Goal: Transaction & Acquisition: Book appointment/travel/reservation

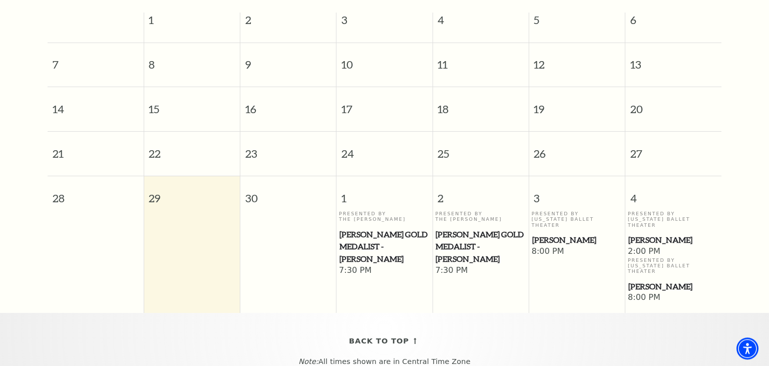
scroll to position [141, 0]
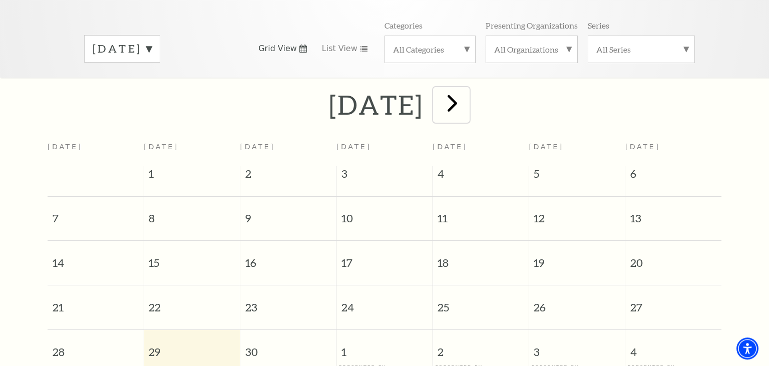
click at [467, 104] on span "next" at bounding box center [452, 103] width 29 height 29
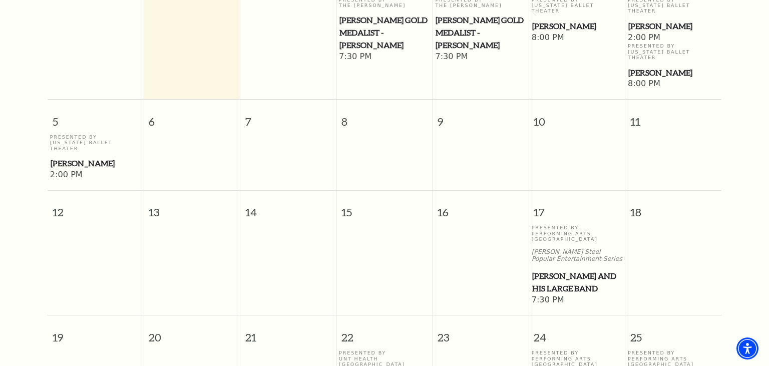
scroll to position [352, 0]
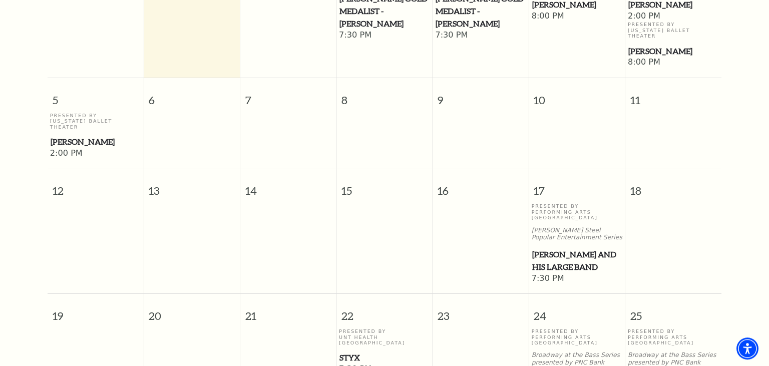
click at [557, 248] on span "Lyle Lovett and his Large Band" at bounding box center [577, 260] width 90 height 25
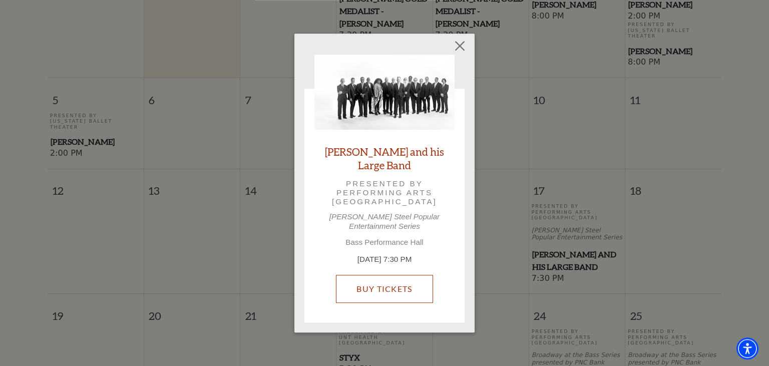
click at [394, 280] on link "Buy Tickets" at bounding box center [384, 289] width 97 height 28
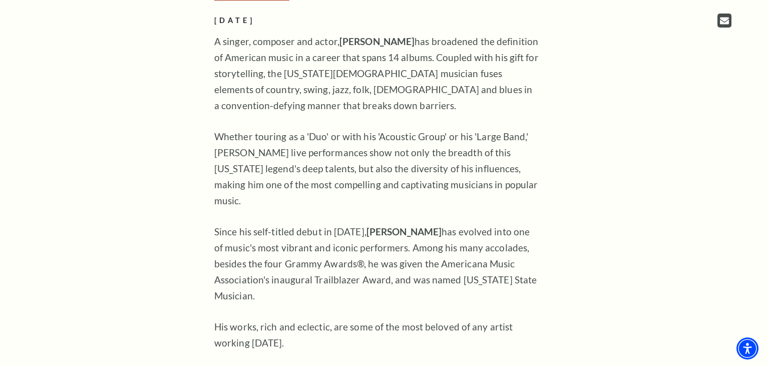
scroll to position [317, 0]
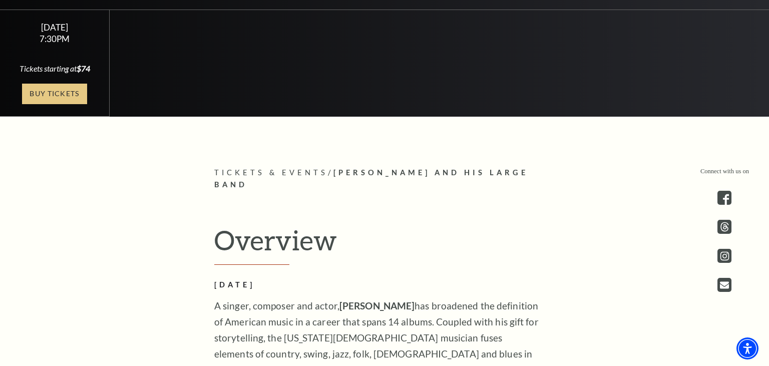
click at [43, 89] on link "Buy Tickets" at bounding box center [54, 94] width 65 height 21
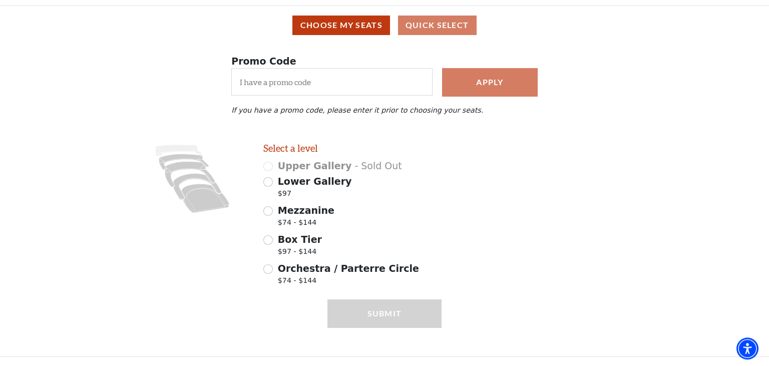
scroll to position [82, 0]
click at [269, 266] on input "Orchestra / Parterre Circle $74 - $144" at bounding box center [268, 269] width 10 height 10
radio input "true"
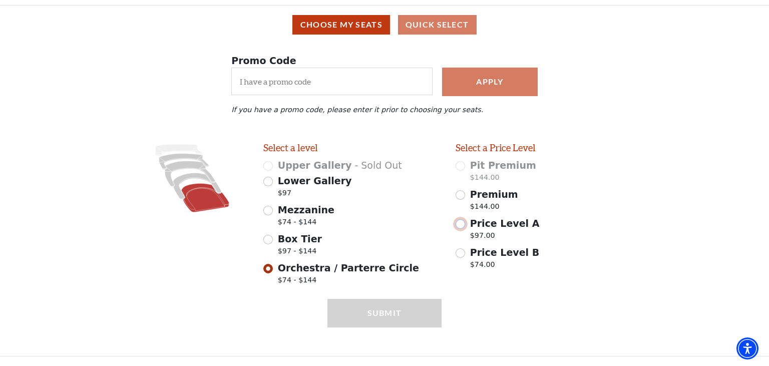
click at [462, 224] on input "Price Level A $97.00" at bounding box center [461, 224] width 10 height 10
radio input "true"
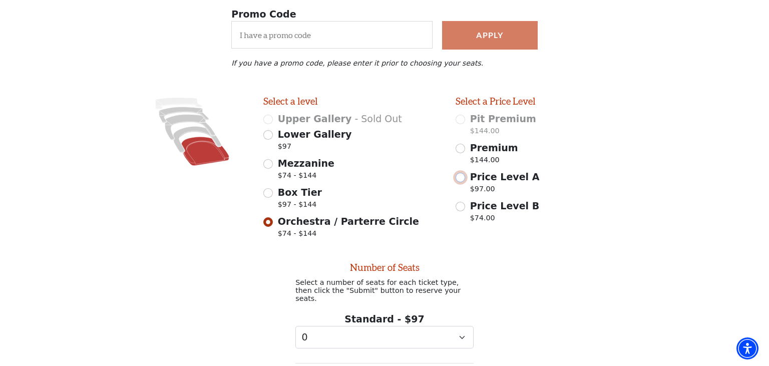
scroll to position [151, 0]
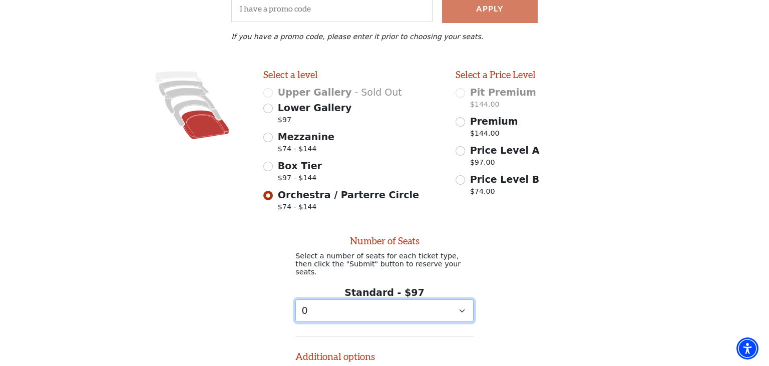
click at [295, 299] on select "0 1 2 3 4 5 6 7 8 9" at bounding box center [384, 310] width 178 height 23
select select "2"
click option "2" at bounding box center [0, 0] width 0 height 0
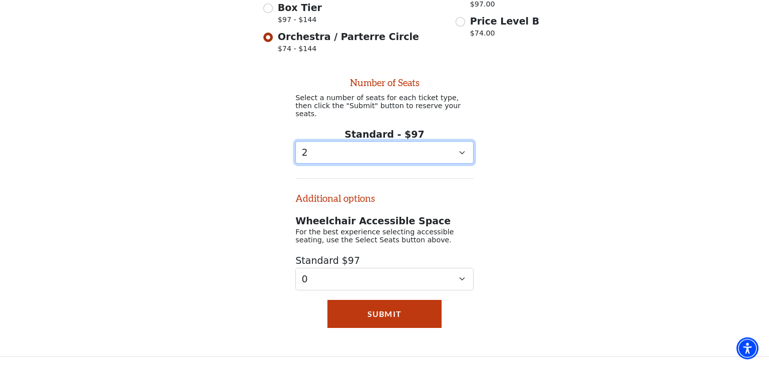
scroll to position [309, 0]
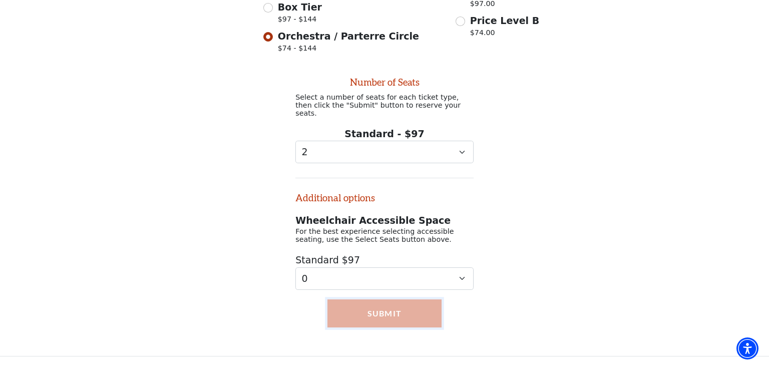
click at [386, 314] on button "Submit" at bounding box center [384, 313] width 114 height 28
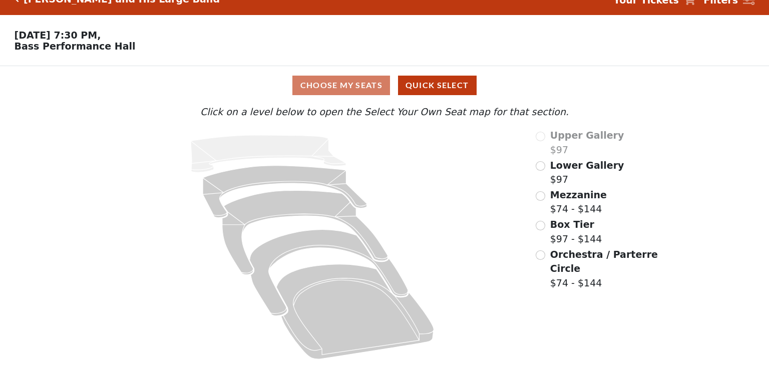
scroll to position [20, 0]
click at [557, 197] on span "Mezzanine" at bounding box center [578, 194] width 57 height 11
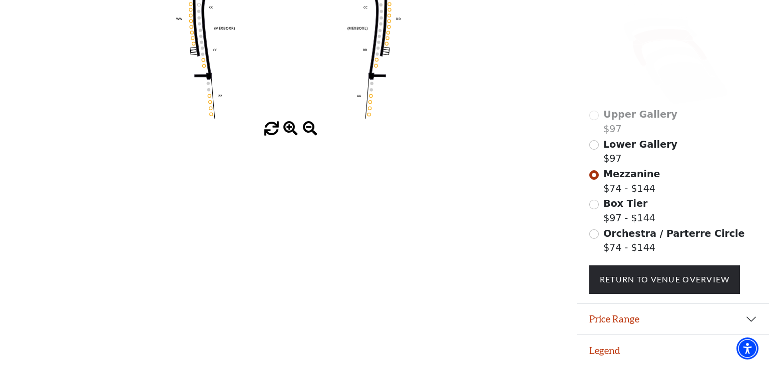
scroll to position [256, 0]
click at [593, 236] on input "Orchestra / Parterre Circle$74 - $144\a" at bounding box center [594, 234] width 10 height 10
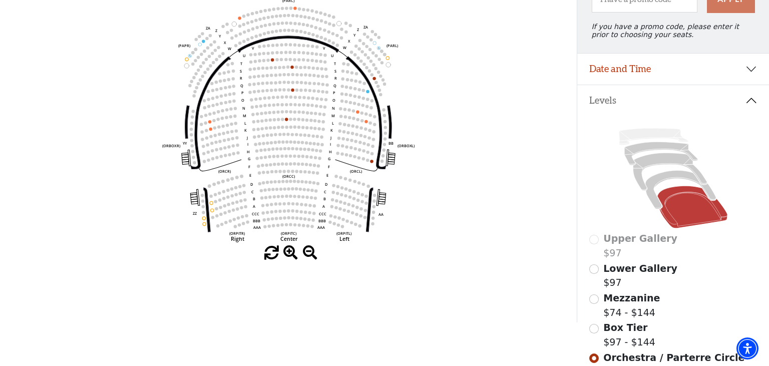
scroll to position [158, 0]
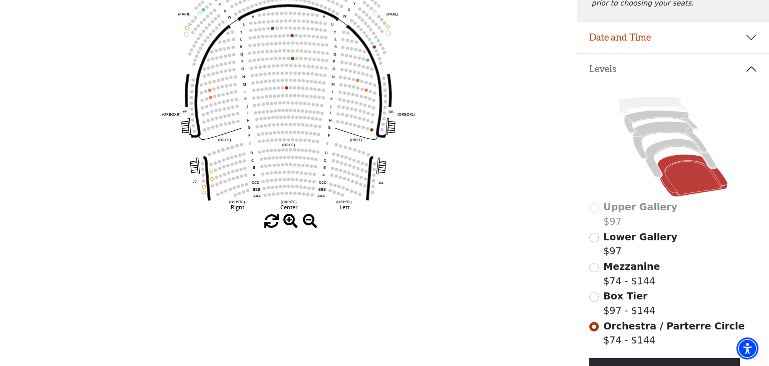
click at [620, 301] on span "Box Tier" at bounding box center [625, 295] width 44 height 11
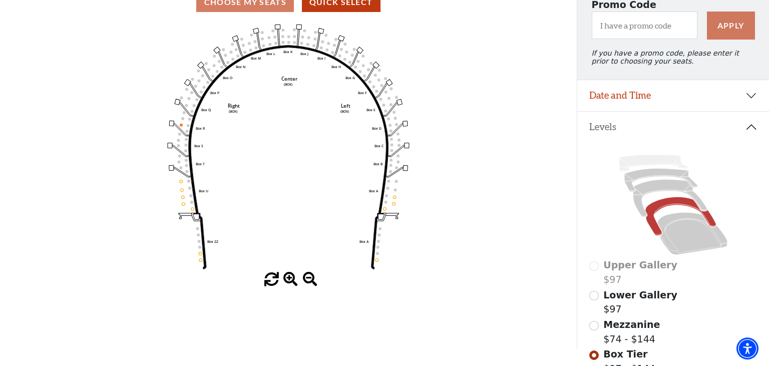
scroll to position [99, 0]
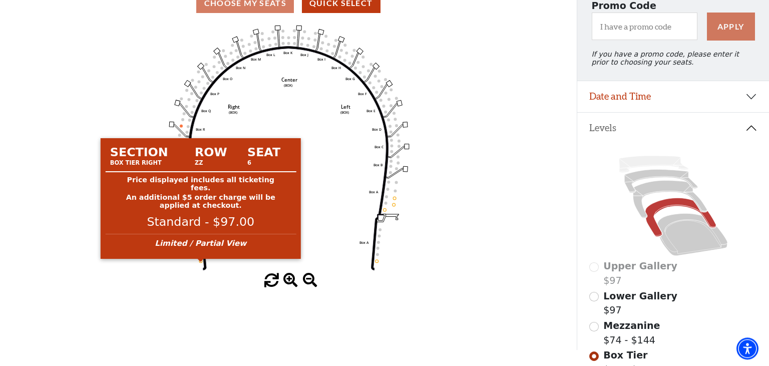
click at [200, 263] on circle at bounding box center [200, 261] width 3 height 3
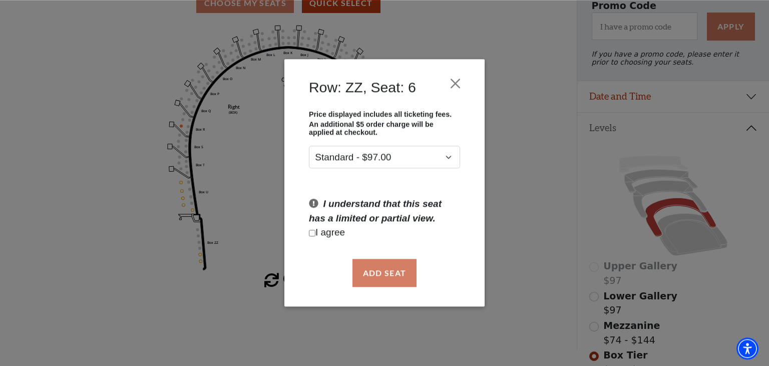
click at [200, 257] on div "Row: ZZ, Seat: 6 Price displayed includes all ticketing fees. An additional $5 …" at bounding box center [384, 183] width 769 height 366
click at [456, 81] on button "Close" at bounding box center [455, 83] width 19 height 19
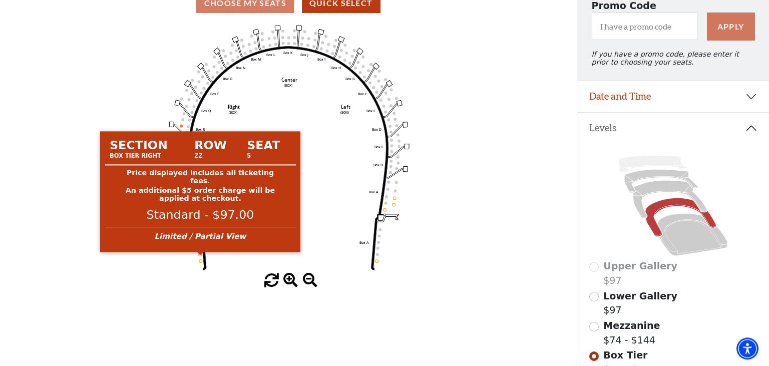
click at [201, 256] on circle at bounding box center [200, 254] width 3 height 3
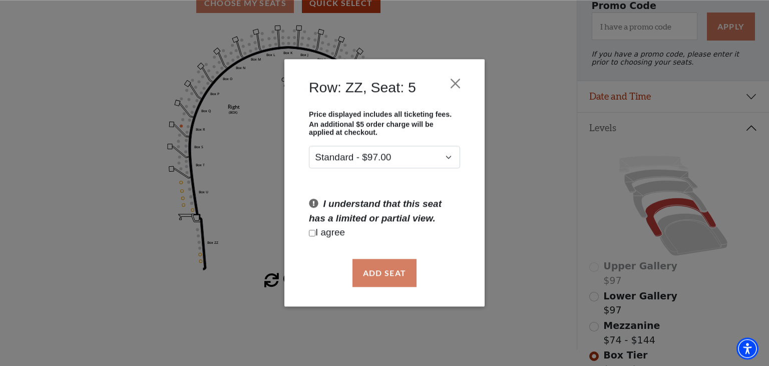
click at [185, 210] on div "Row: ZZ, Seat: 5 Price displayed includes all ticketing fees. An additional $5 …" at bounding box center [384, 183] width 769 height 366
drag, startPoint x: 456, startPoint y: 87, endPoint x: 398, endPoint y: 97, distance: 58.9
click at [456, 86] on button "Close" at bounding box center [455, 83] width 19 height 19
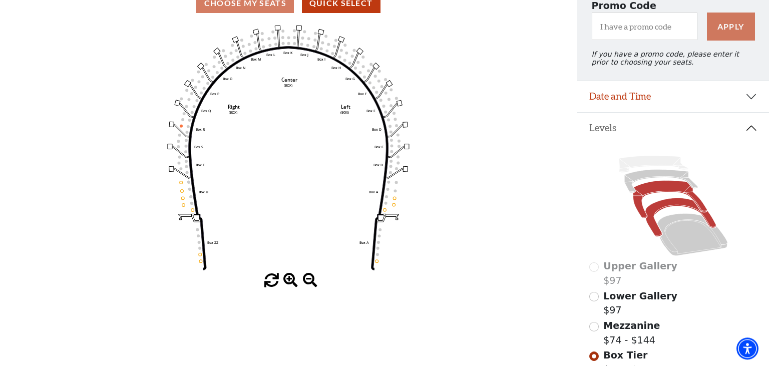
click at [638, 207] on icon at bounding box center [670, 200] width 74 height 38
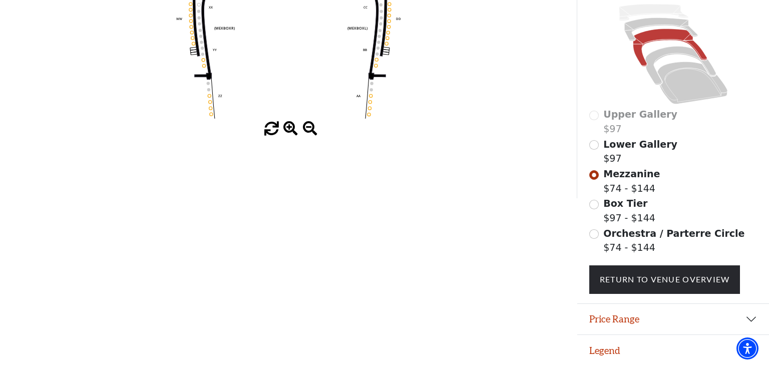
scroll to position [256, 0]
click at [610, 319] on button "Price Range" at bounding box center [673, 319] width 192 height 31
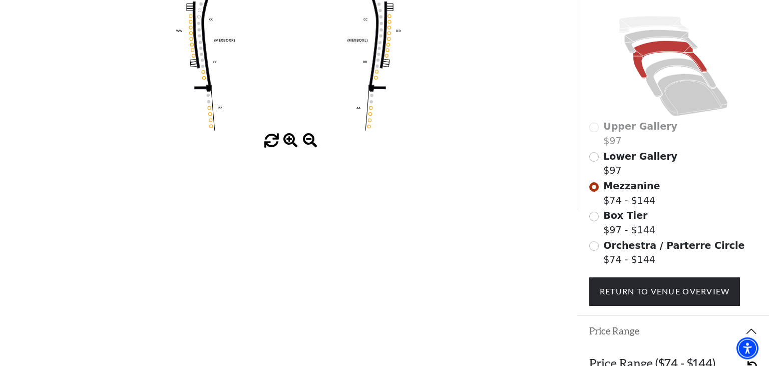
scroll to position [253, 0]
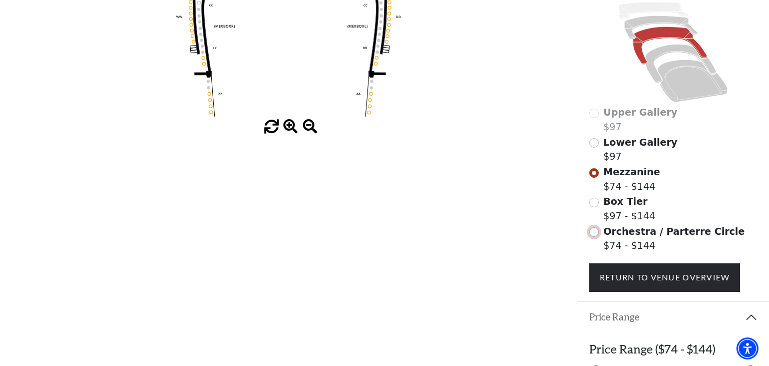
click at [593, 237] on input "Orchestra / Parterre Circle$74 - $144\a" at bounding box center [594, 232] width 10 height 10
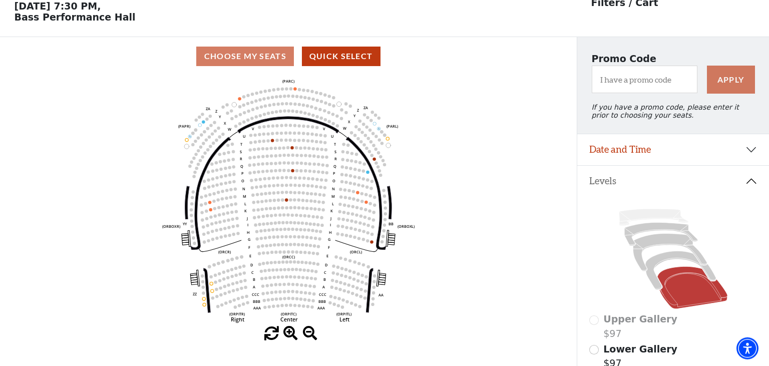
scroll to position [46, 0]
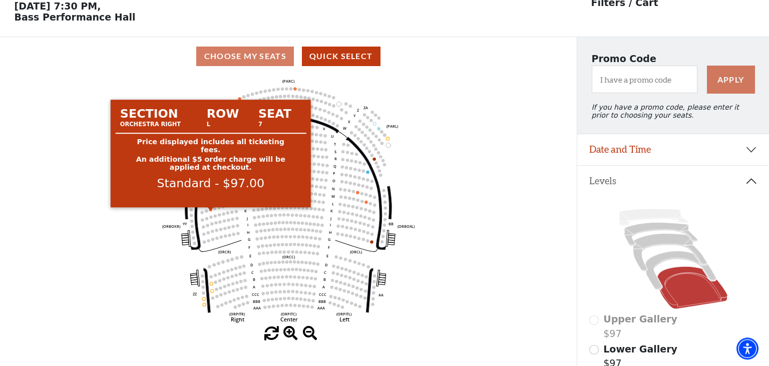
click at [211, 211] on circle at bounding box center [210, 209] width 3 height 3
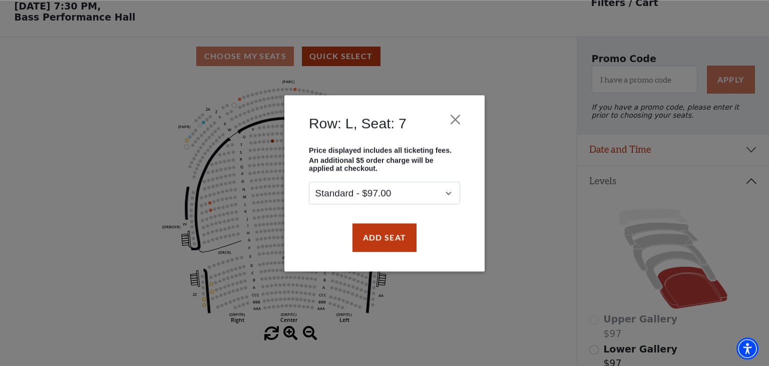
click at [210, 206] on div "Row: L, Seat: 7 Price displayed includes all ticketing fees. An additional $5 o…" at bounding box center [384, 183] width 769 height 366
click at [519, 287] on div "Row: L, Seat: 7 Price displayed includes all ticketing fees. An additional $5 o…" at bounding box center [384, 183] width 769 height 366
click at [452, 126] on button "Close" at bounding box center [455, 119] width 19 height 19
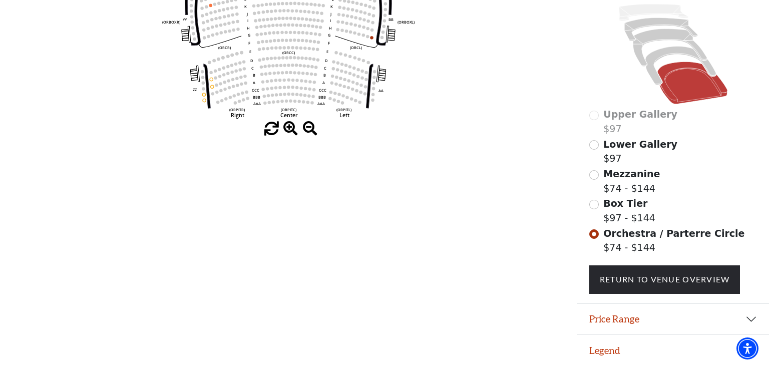
scroll to position [0, 0]
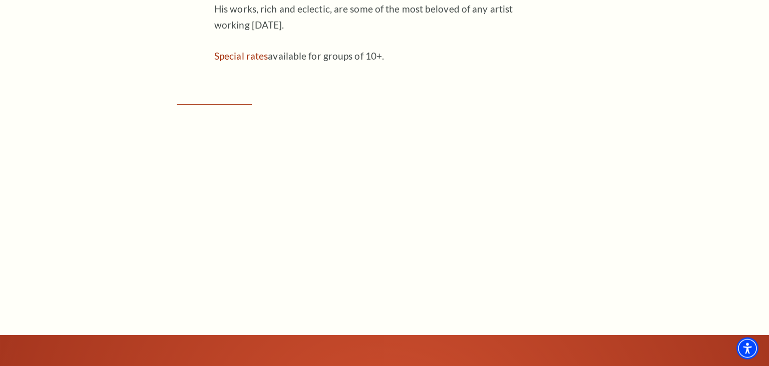
scroll to position [793, 0]
